Goal: Transaction & Acquisition: Book appointment/travel/reservation

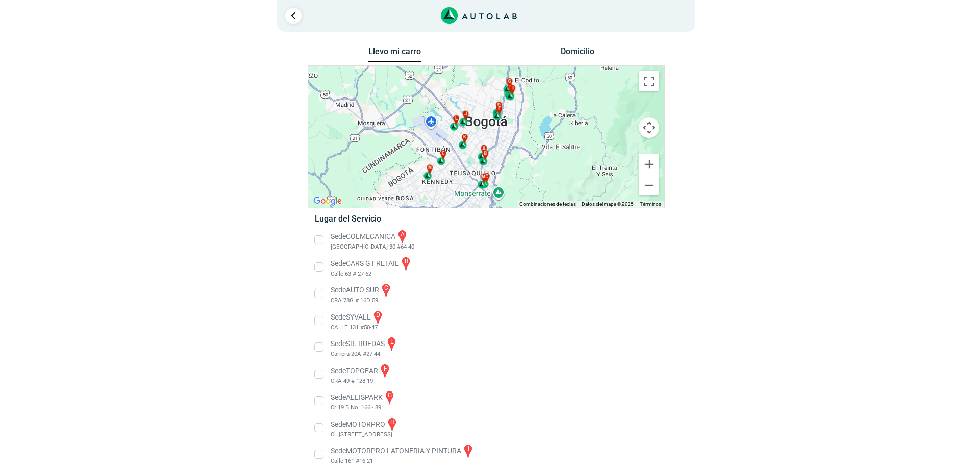
click at [583, 56] on button "Domicilio" at bounding box center [578, 53] width 54 height 15
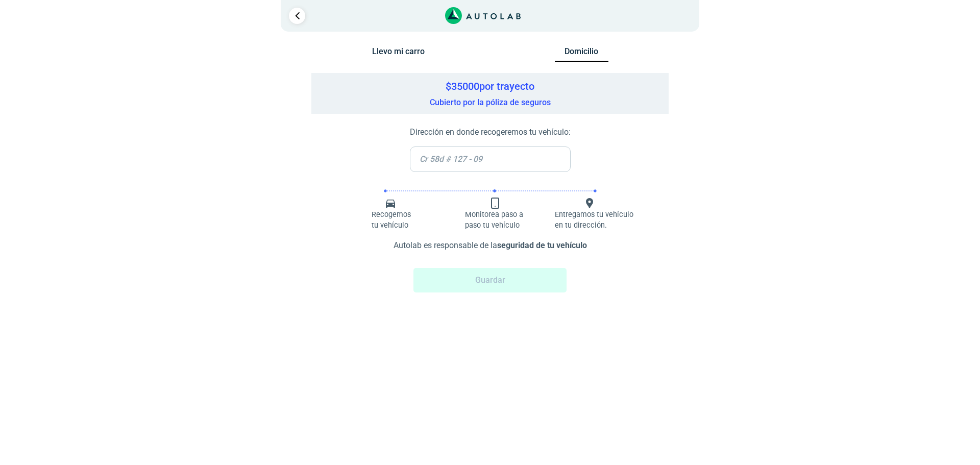
click at [459, 159] on input "text" at bounding box center [490, 159] width 161 height 26
paste input "Av. [GEOGRAPHIC_DATA] #69-76 Torre 1"
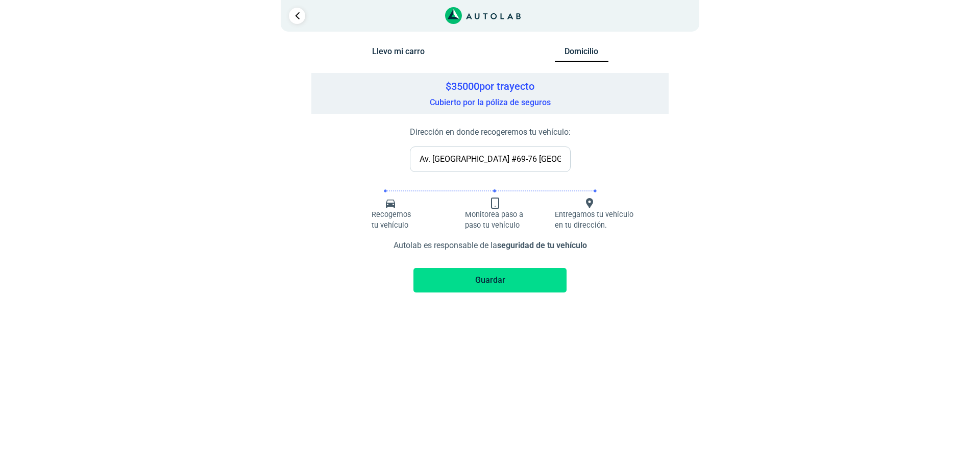
type input "Av. [GEOGRAPHIC_DATA] #69-76 [GEOGRAPHIC_DATA]"
click at [489, 280] on button "Guardar" at bounding box center [489, 280] width 153 height 24
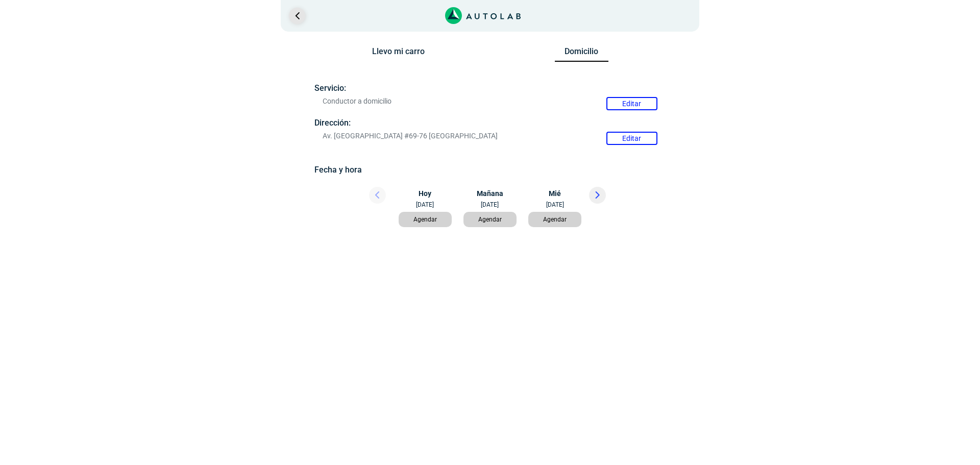
click at [291, 17] on link "Ir al paso anterior" at bounding box center [297, 16] width 16 height 16
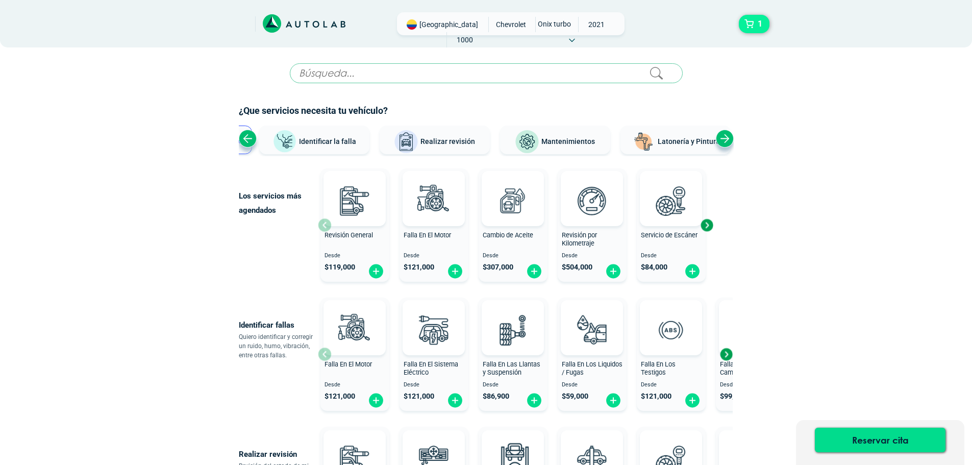
click at [759, 24] on span "1" at bounding box center [760, 23] width 10 height 17
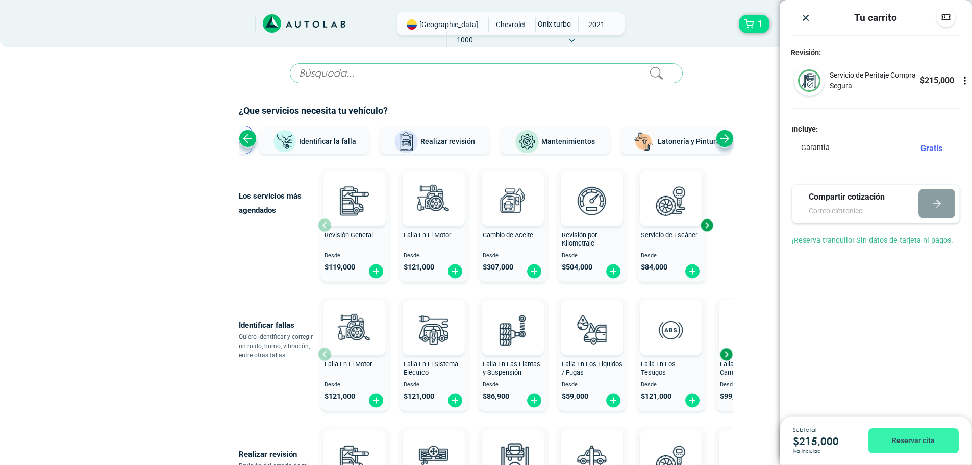
click at [898, 440] on button "Reservar cita" at bounding box center [914, 440] width 90 height 25
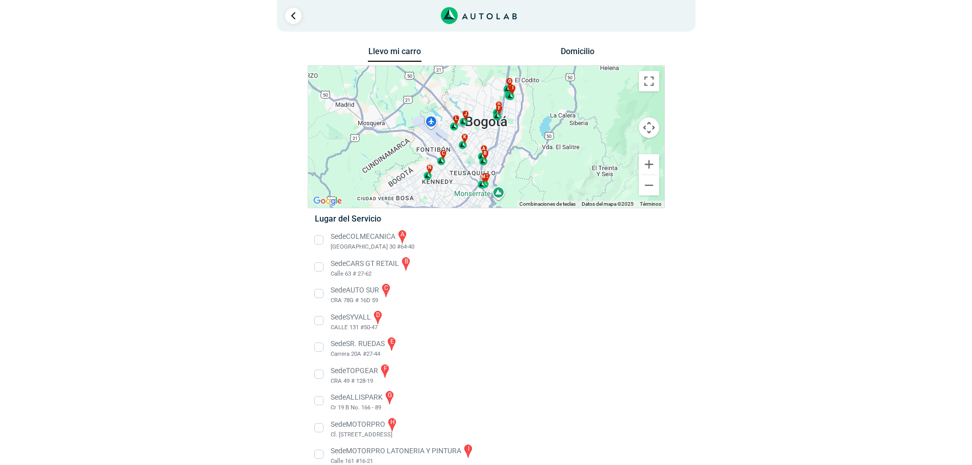
click at [574, 52] on button "Domicilio" at bounding box center [578, 53] width 54 height 15
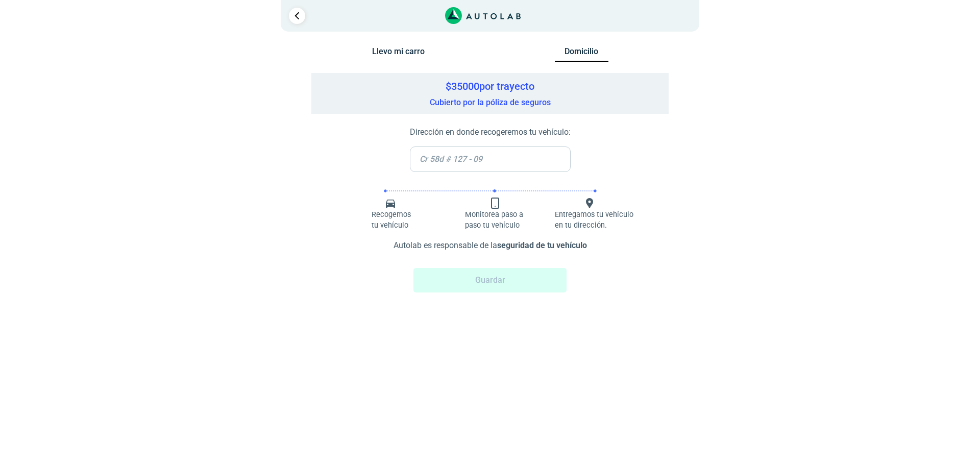
click at [491, 154] on input "text" at bounding box center [490, 159] width 161 height 26
paste input "Av. [GEOGRAPHIC_DATA] #69-76 Torre 1"
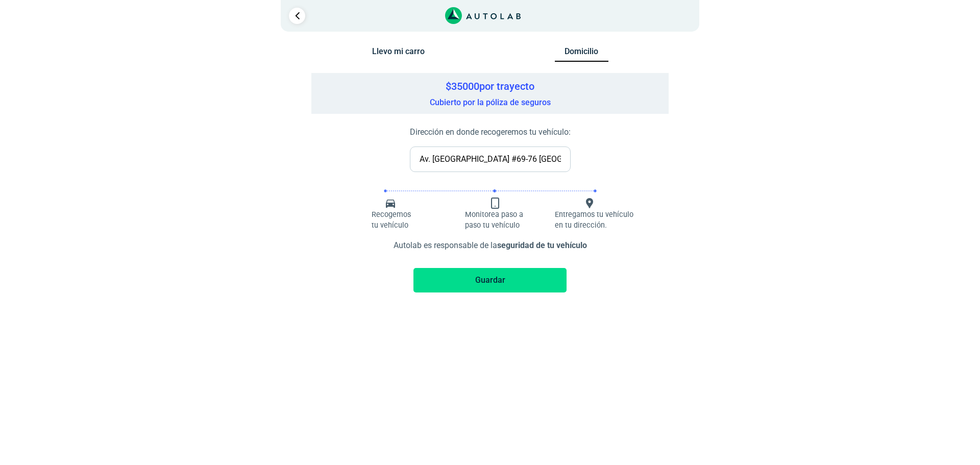
type input "Av. [GEOGRAPHIC_DATA] #69-76 [GEOGRAPHIC_DATA]"
click at [482, 280] on button "Guardar" at bounding box center [489, 280] width 153 height 24
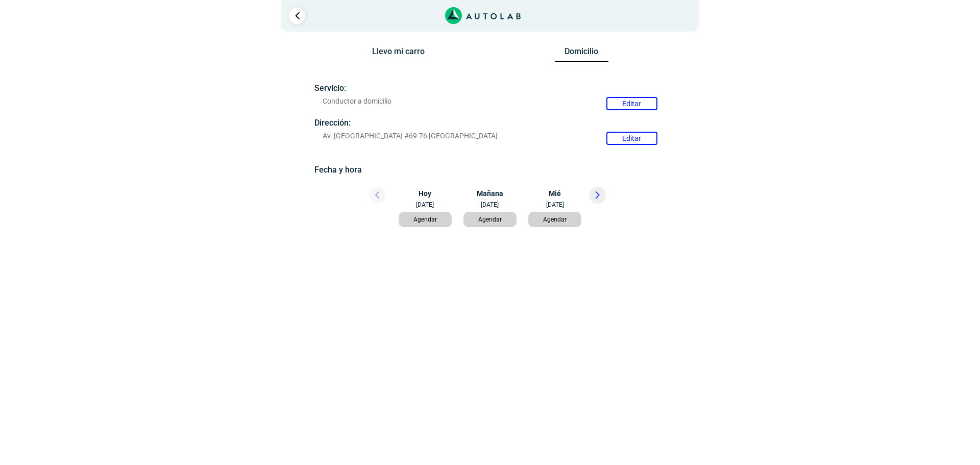
click at [414, 217] on button "Agendar" at bounding box center [426, 219] width 54 height 15
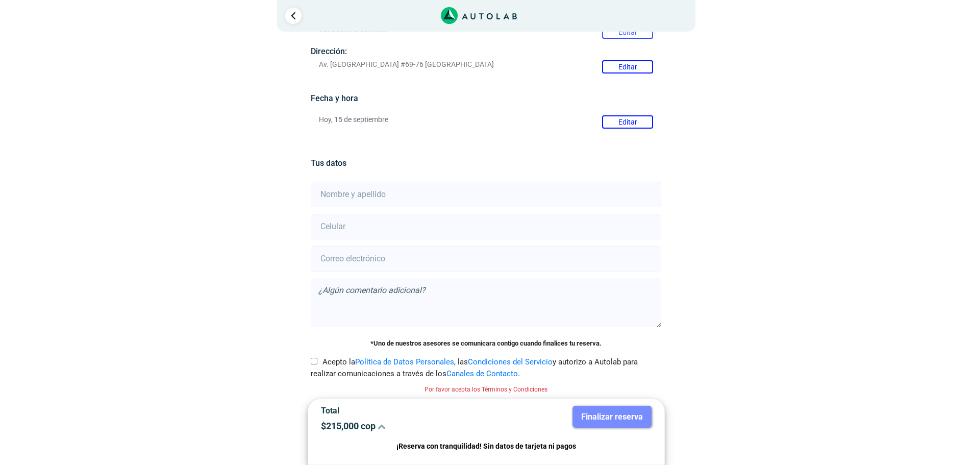
scroll to position [85, 0]
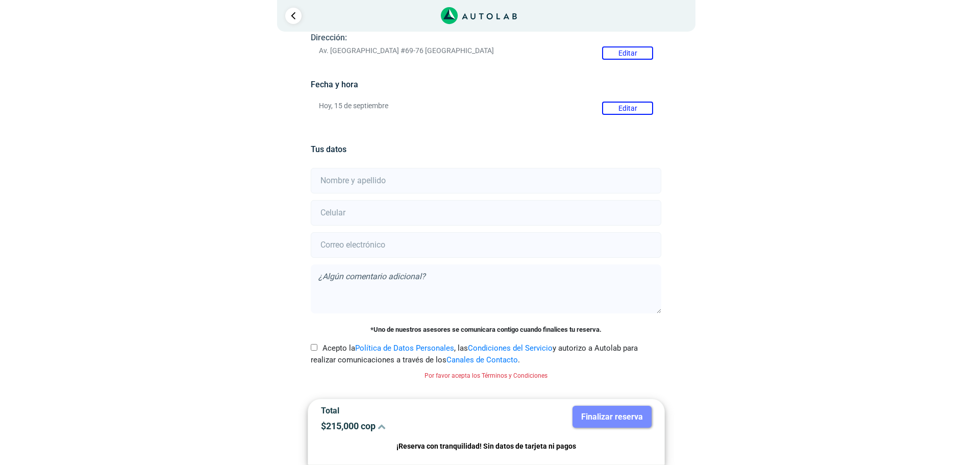
click at [392, 184] on input "text" at bounding box center [486, 181] width 351 height 26
type input "[PERSON_NAME] [PERSON_NAME]"
type input "3012657753"
click at [423, 243] on input "email" at bounding box center [486, 245] width 351 height 26
type input "[EMAIL_ADDRESS][DOMAIN_NAME]"
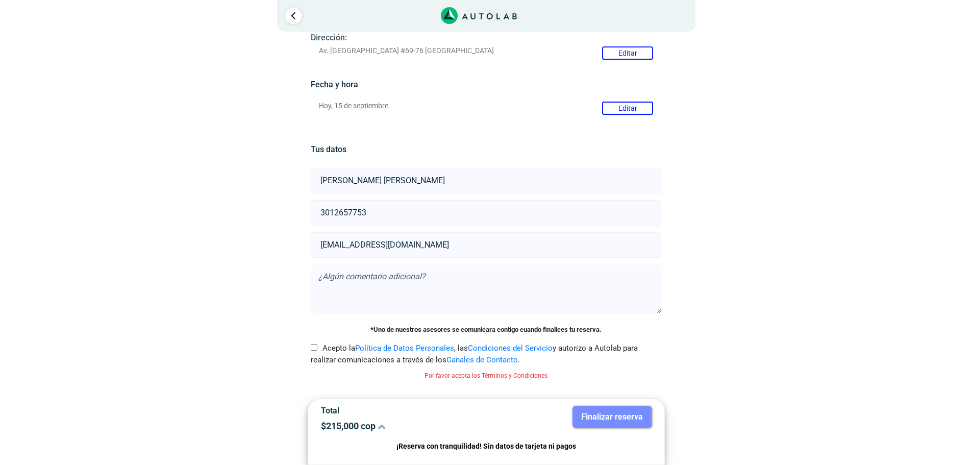
click at [314, 349] on input "Acepto la Política de Datos Personales , las Condiciones del Servicio y autoriz…" at bounding box center [314, 347] width 7 height 7
checkbox input "true"
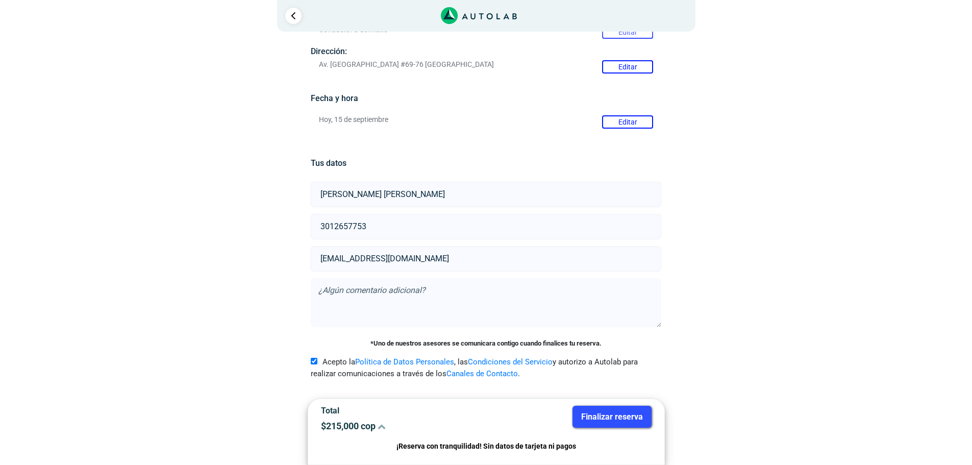
click at [583, 412] on button "Finalizar reserva" at bounding box center [612, 417] width 79 height 22
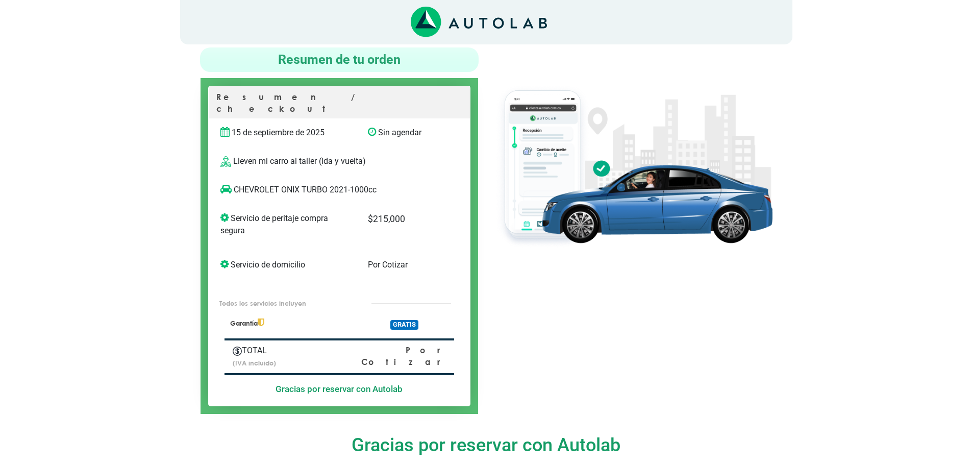
scroll to position [53, 0]
